Goal: Task Accomplishment & Management: Use online tool/utility

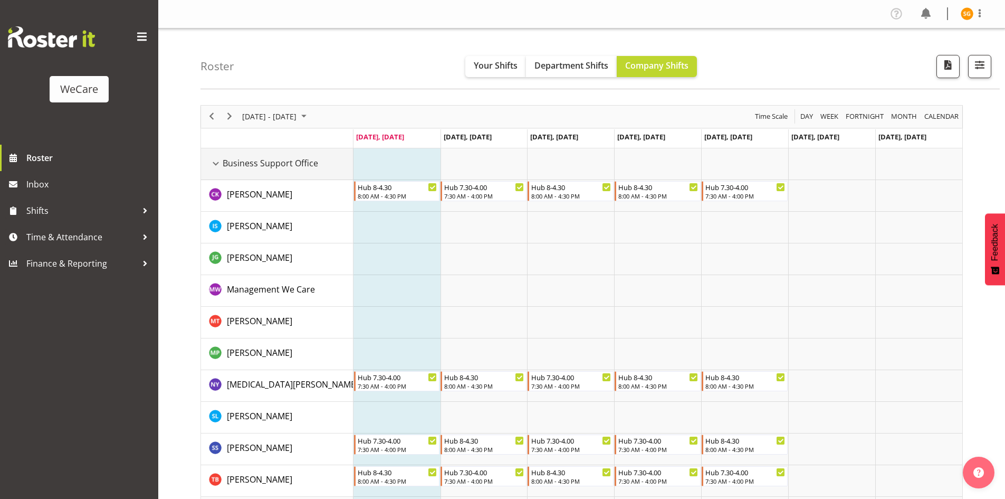
click at [215, 164] on div "Business Support Office resource" at bounding box center [216, 164] width 14 height 14
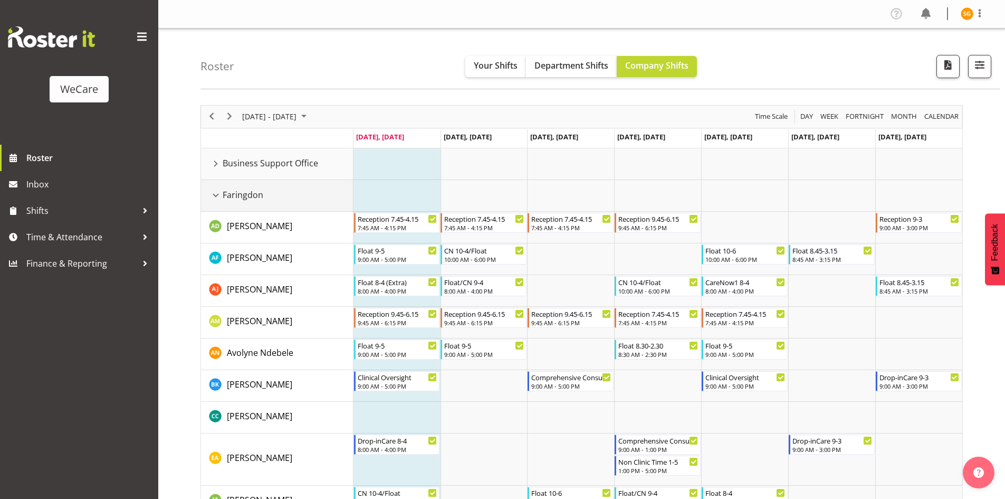
click at [210, 195] on div "Faringdon resource" at bounding box center [216, 195] width 14 height 14
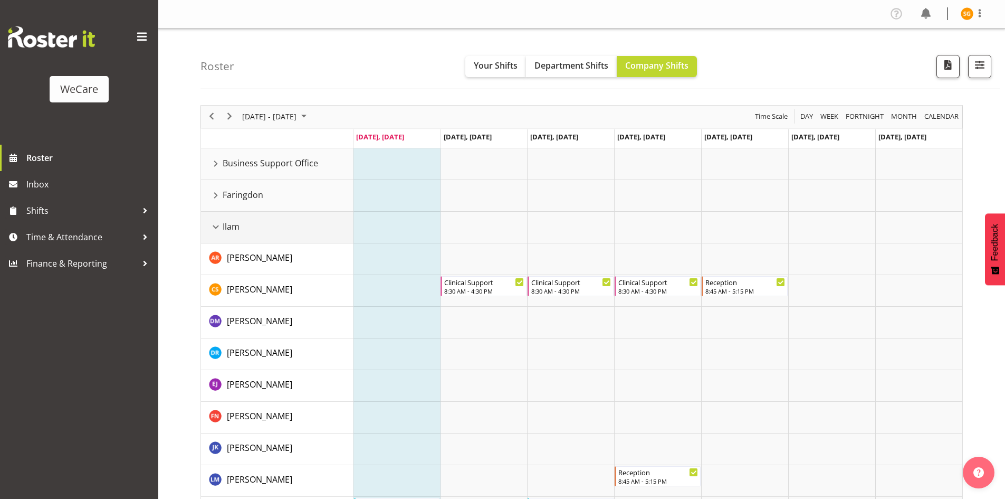
click at [216, 231] on div "Ilam resource" at bounding box center [216, 227] width 14 height 14
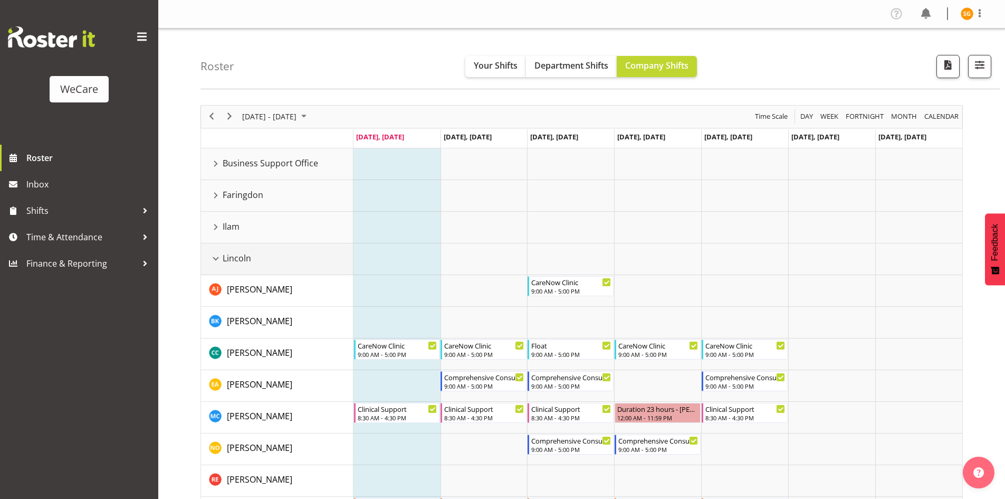
click at [216, 259] on div "Lincoln resource" at bounding box center [216, 259] width 14 height 14
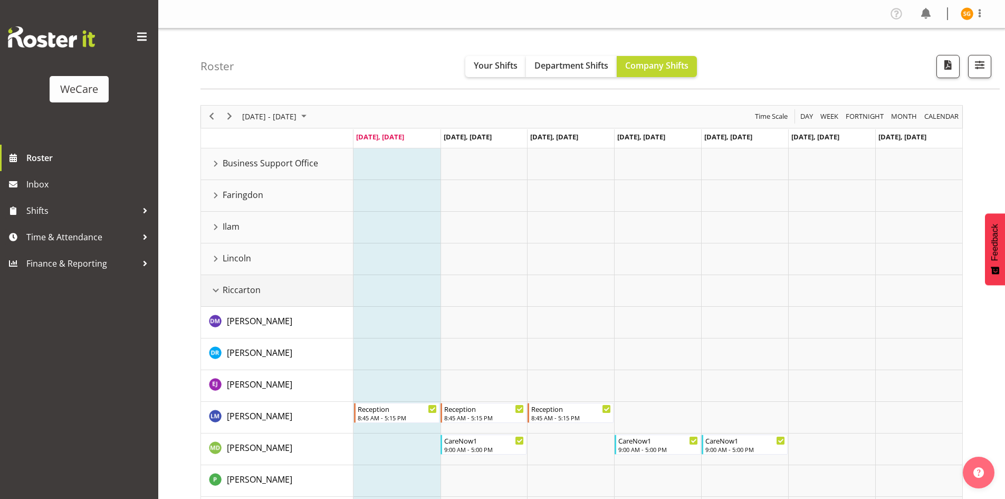
click at [212, 290] on div "Riccarton resource" at bounding box center [216, 290] width 14 height 14
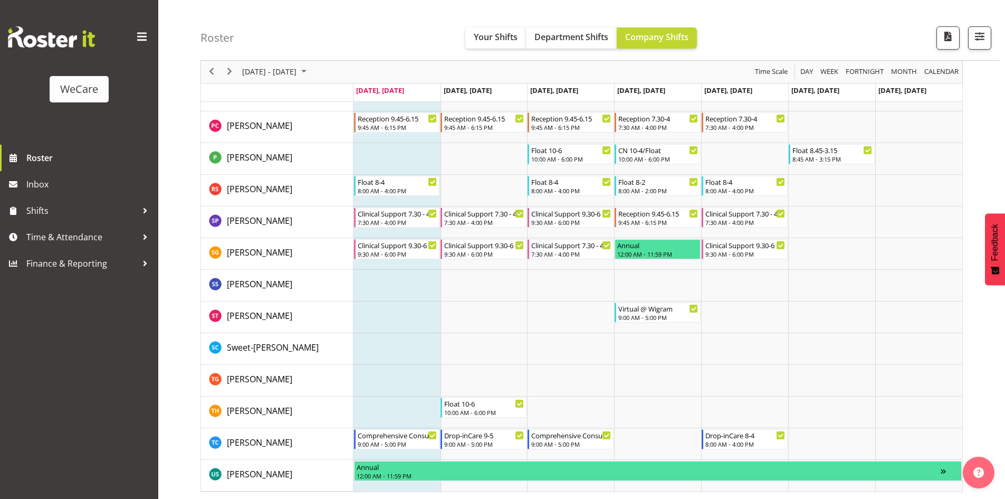
scroll to position [893, 0]
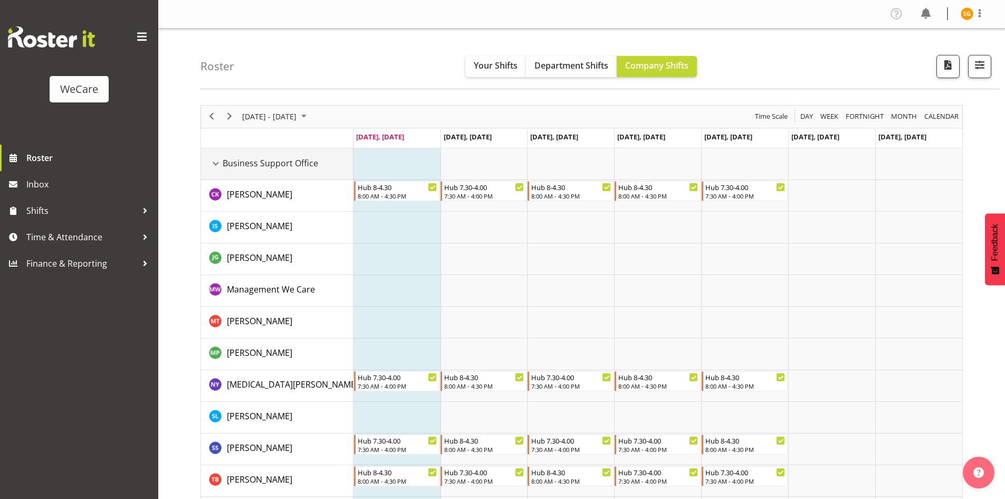
click at [216, 164] on div "Business Support Office resource" at bounding box center [216, 164] width 14 height 14
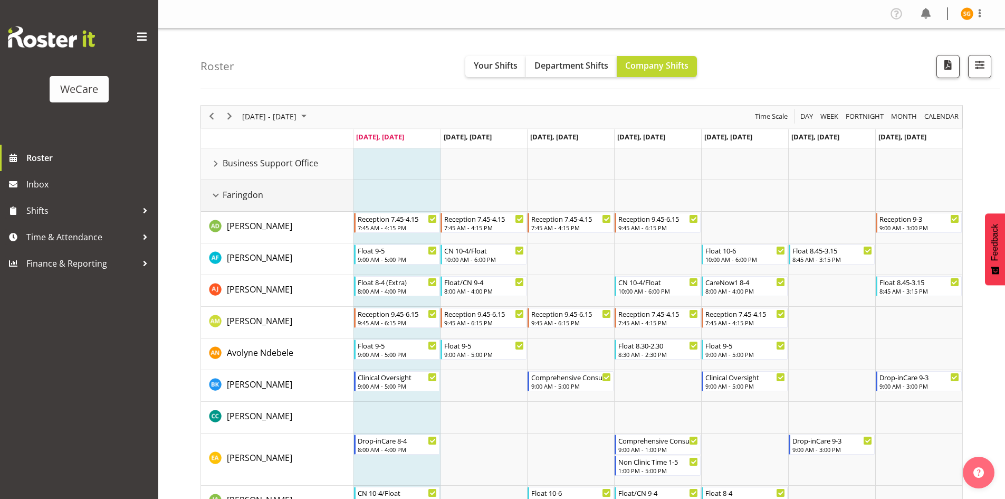
click at [215, 192] on div "Faringdon resource" at bounding box center [216, 195] width 14 height 14
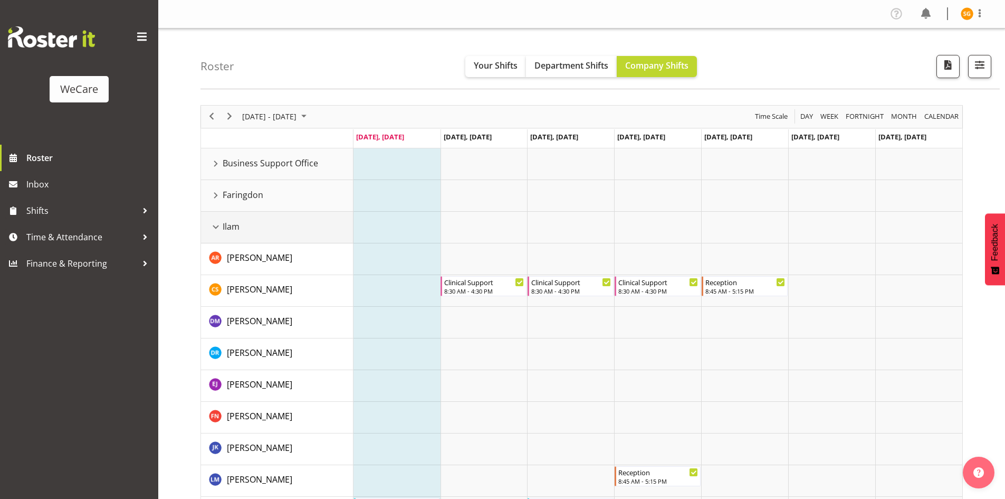
click at [216, 231] on div "Ilam resource" at bounding box center [216, 227] width 14 height 14
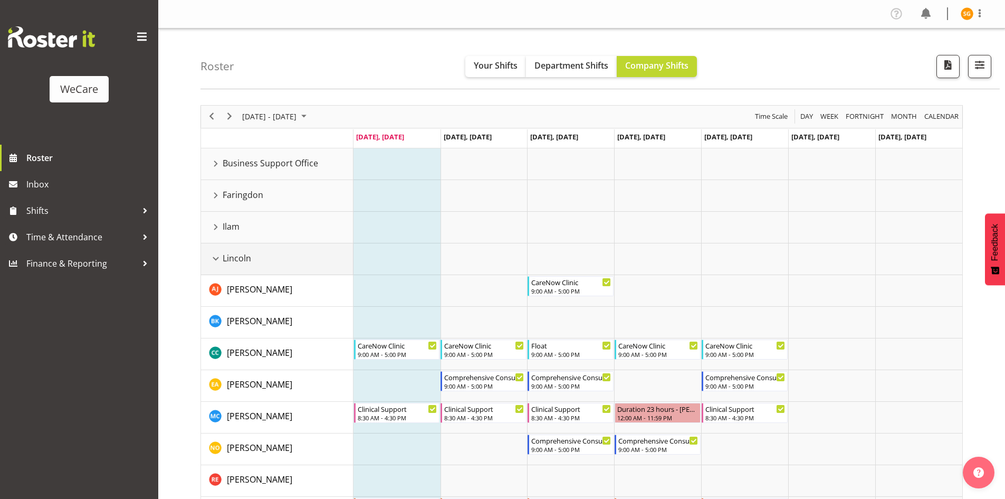
click at [217, 256] on div "Lincoln resource" at bounding box center [216, 259] width 14 height 14
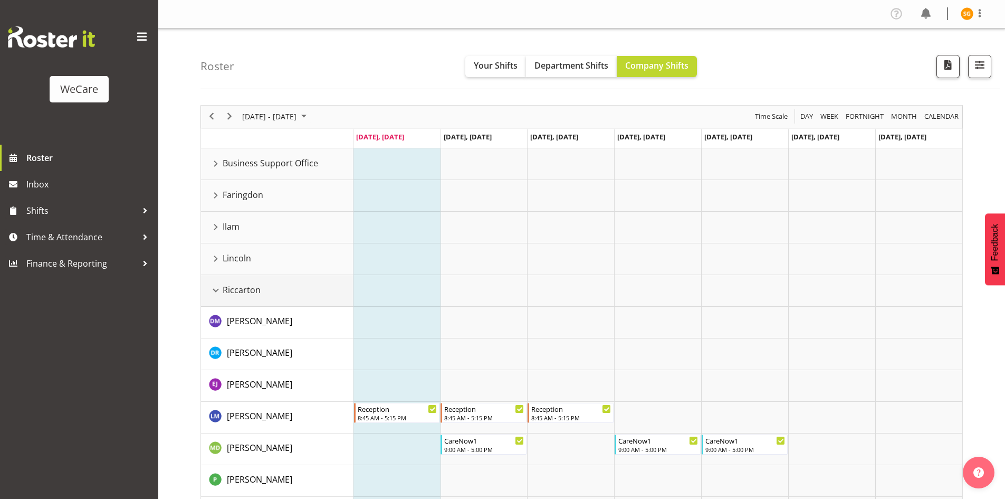
click at [212, 290] on div "Riccarton resource" at bounding box center [216, 290] width 14 height 14
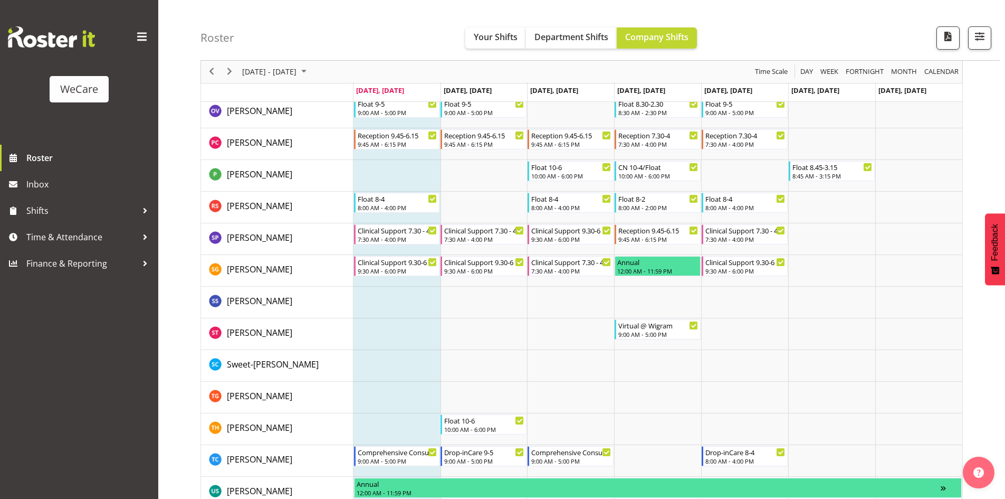
scroll to position [893, 0]
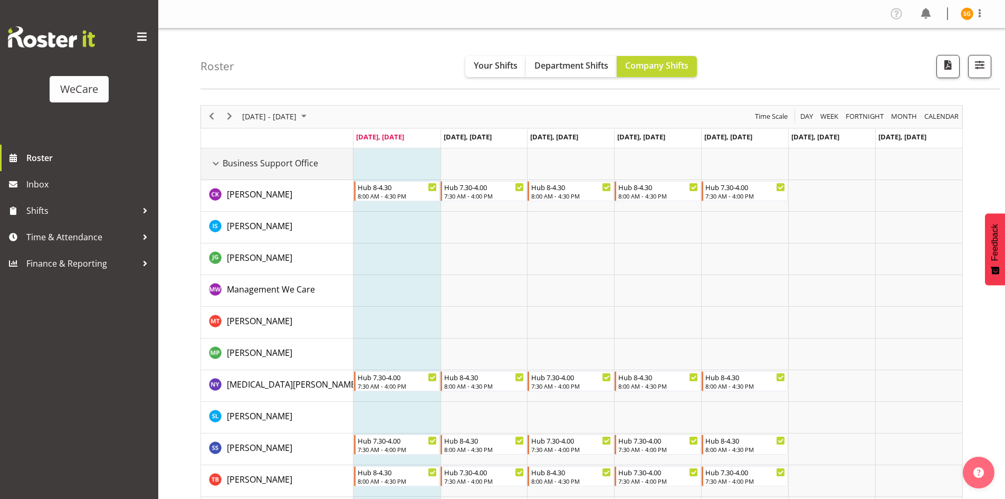
click at [213, 164] on div "Business Support Office resource" at bounding box center [216, 164] width 14 height 14
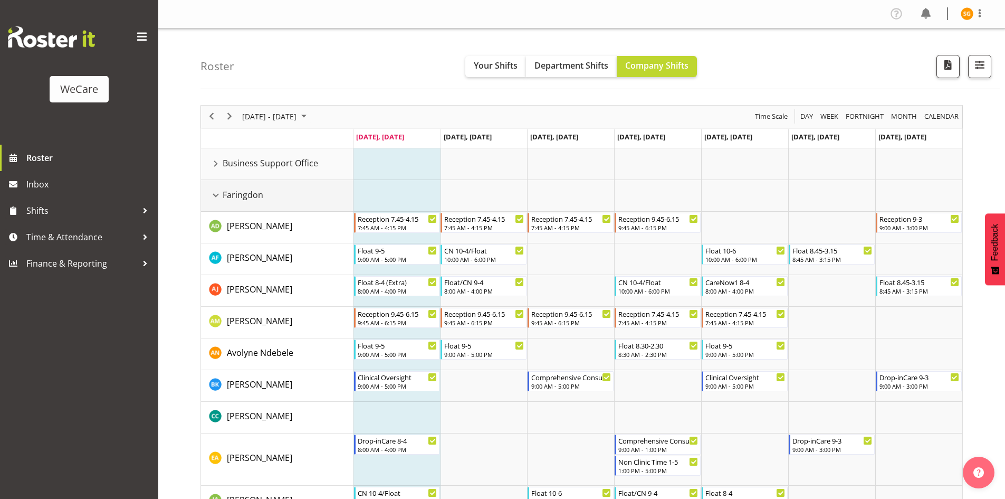
click at [218, 197] on div "Faringdon resource" at bounding box center [216, 195] width 14 height 14
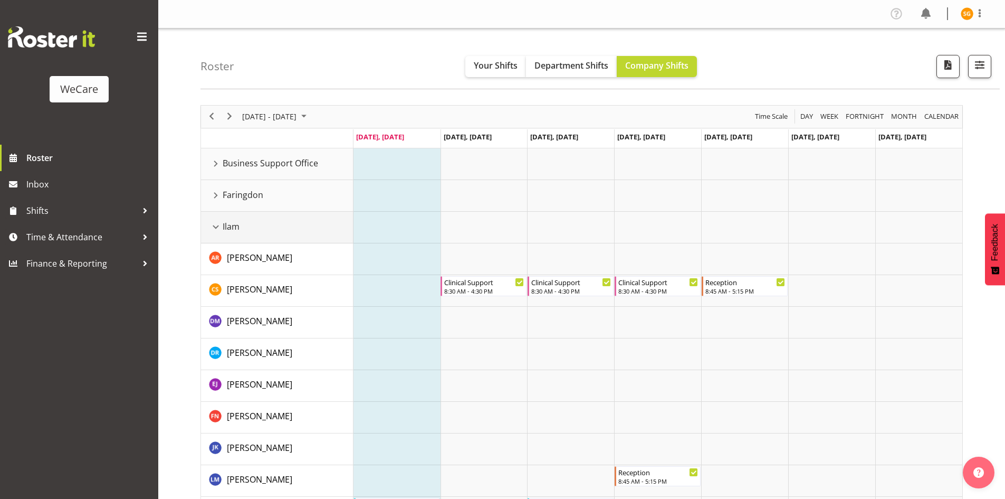
click at [214, 229] on div "Ilam resource" at bounding box center [216, 227] width 14 height 14
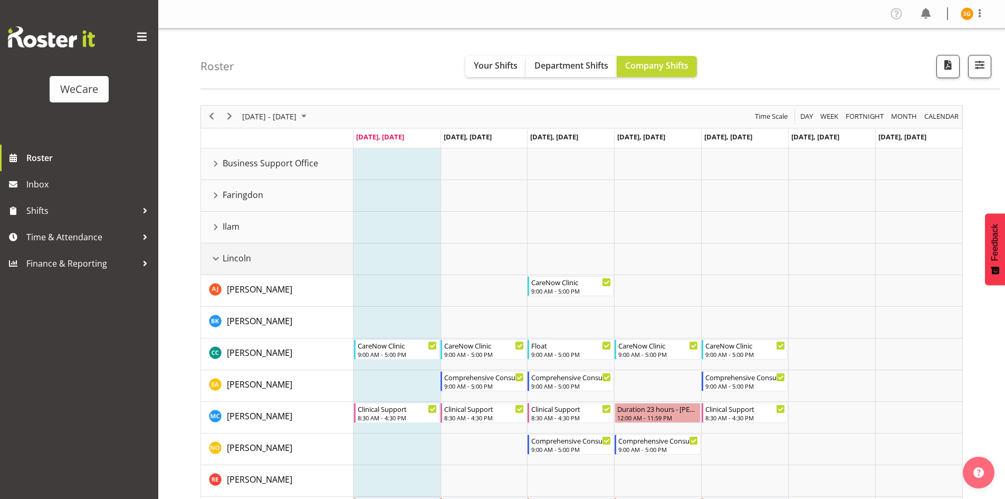
click at [217, 259] on div "Lincoln resource" at bounding box center [216, 259] width 14 height 14
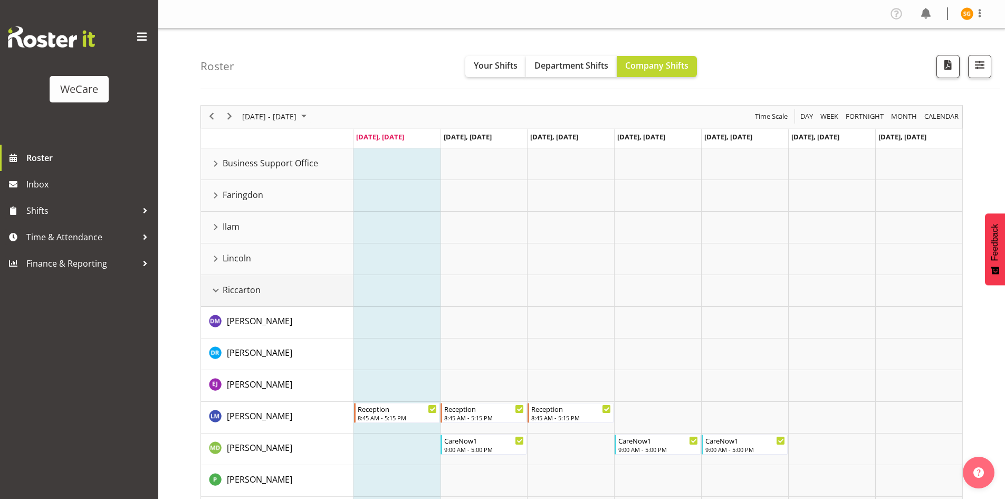
click at [214, 293] on div "Riccarton resource" at bounding box center [216, 290] width 14 height 14
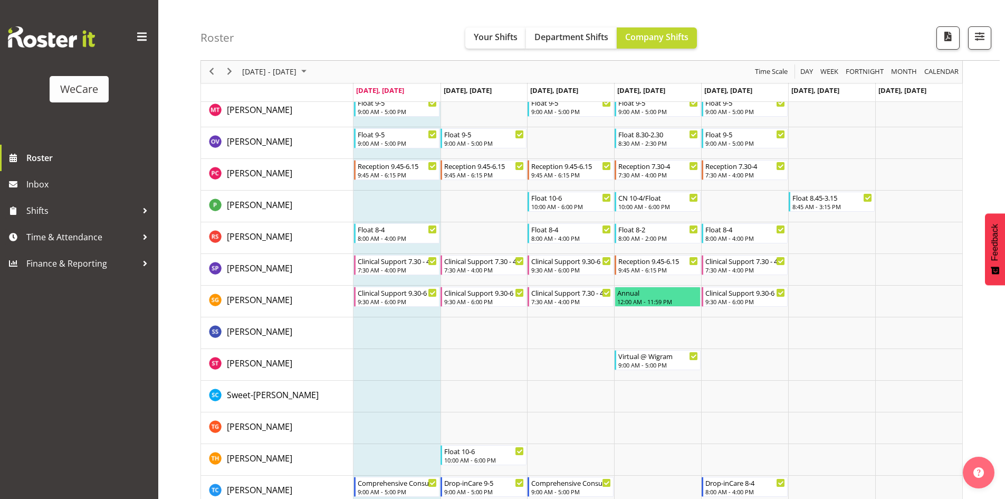
scroll to position [893, 0]
